Goal: Find specific page/section: Find specific page/section

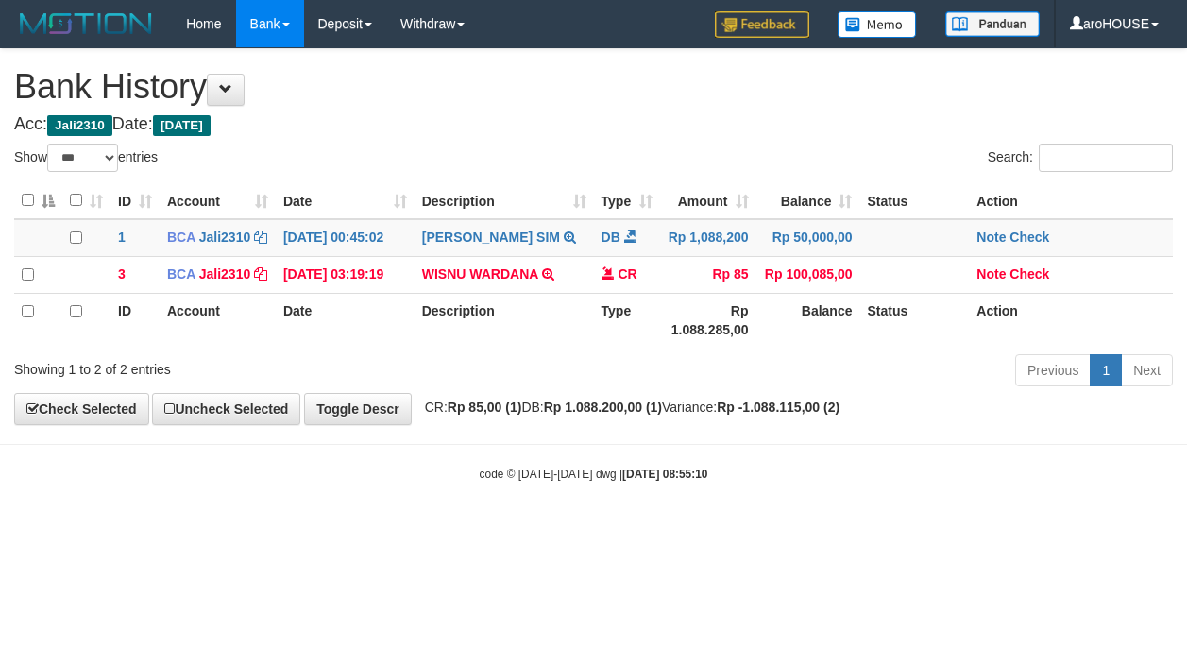
select select "***"
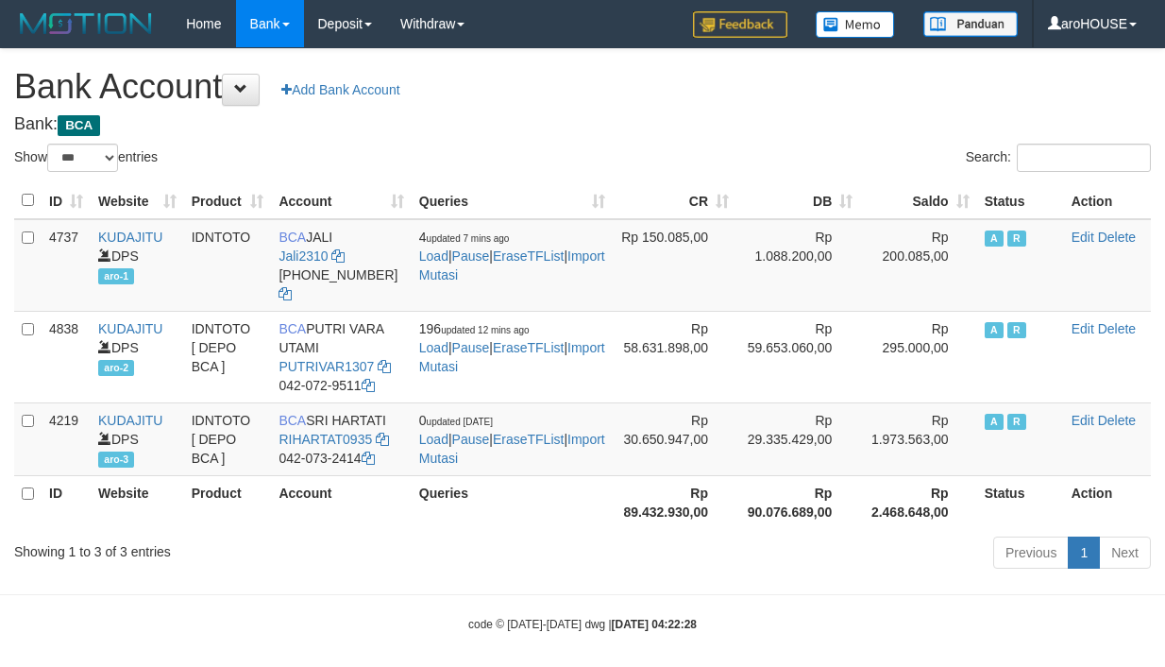
select select "***"
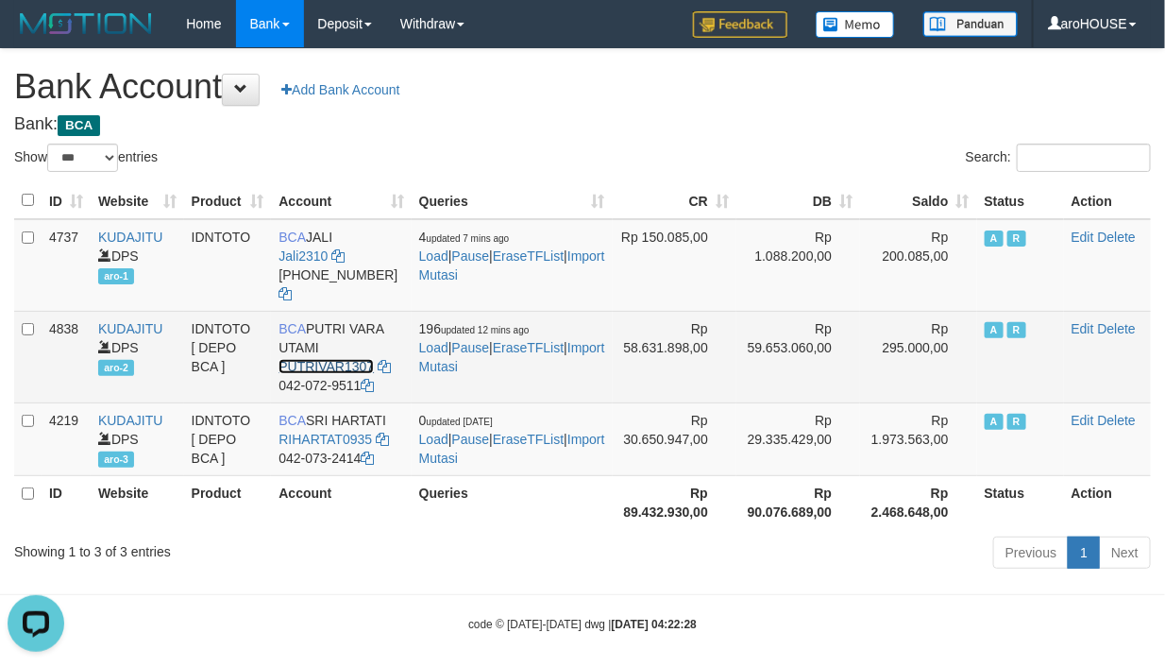
click at [317, 364] on link "PUTRIVAR1307" at bounding box center [326, 366] width 95 height 15
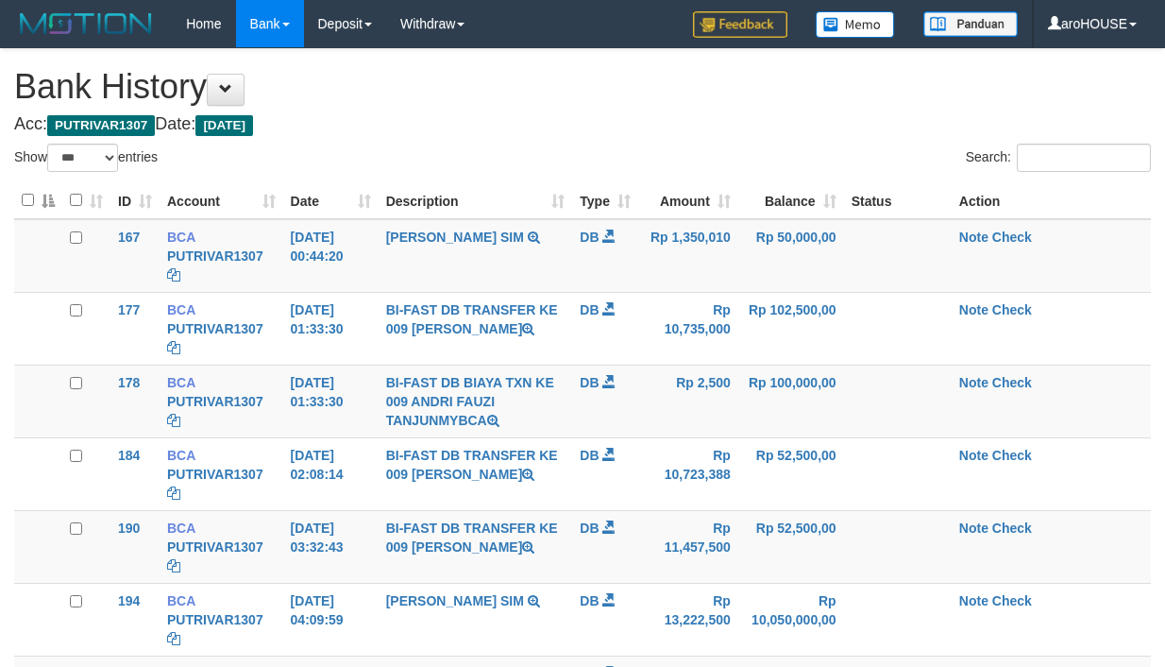
select select "***"
